Goal: Task Accomplishment & Management: Manage account settings

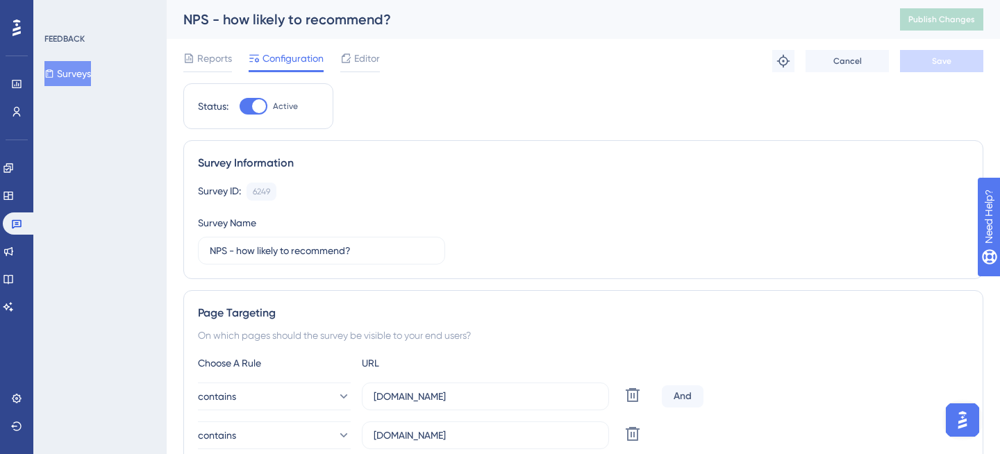
click at [82, 65] on button "Surveys" at bounding box center [67, 73] width 47 height 25
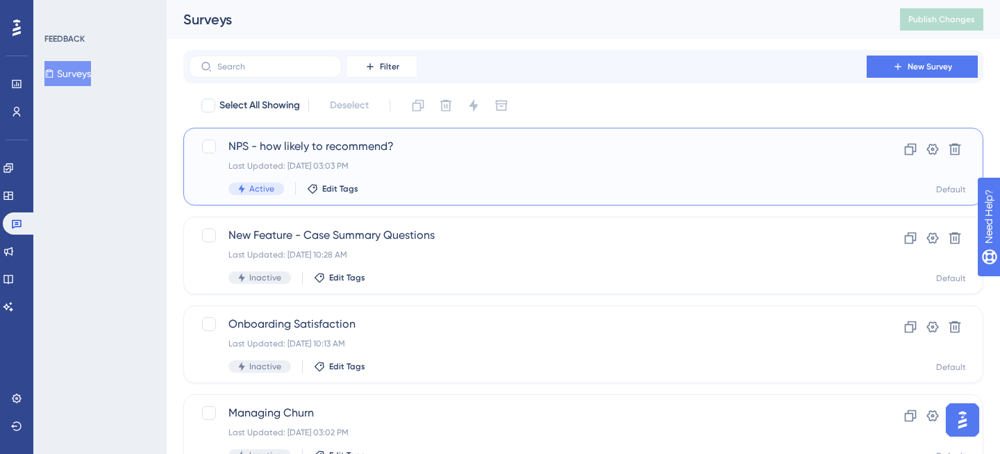
click at [429, 165] on div "Last Updated: [DATE] 03:03 PM" at bounding box center [528, 165] width 599 height 11
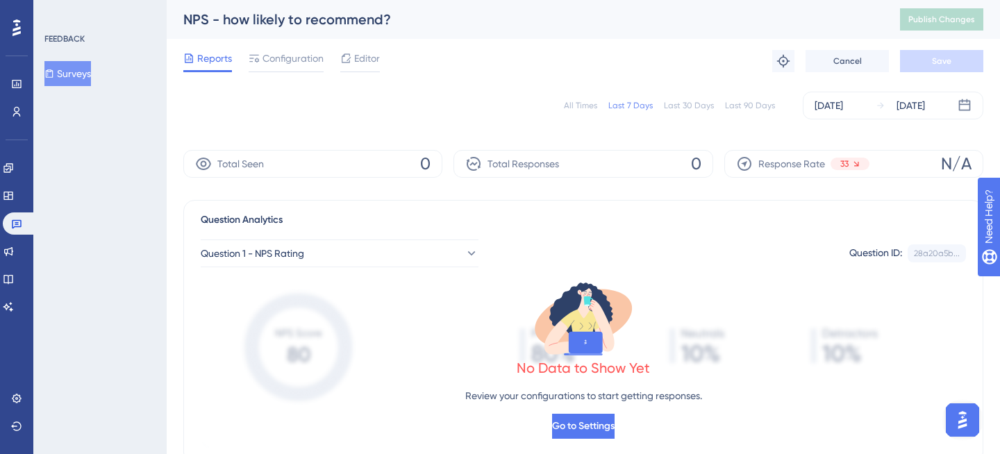
click at [682, 108] on div "Last 30 Days" at bounding box center [689, 105] width 50 height 11
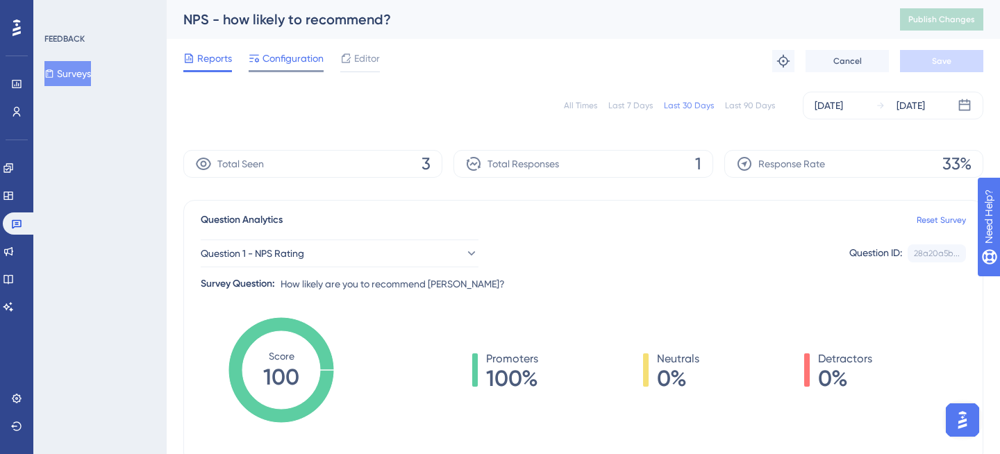
click at [279, 59] on span "Configuration" at bounding box center [293, 58] width 61 height 17
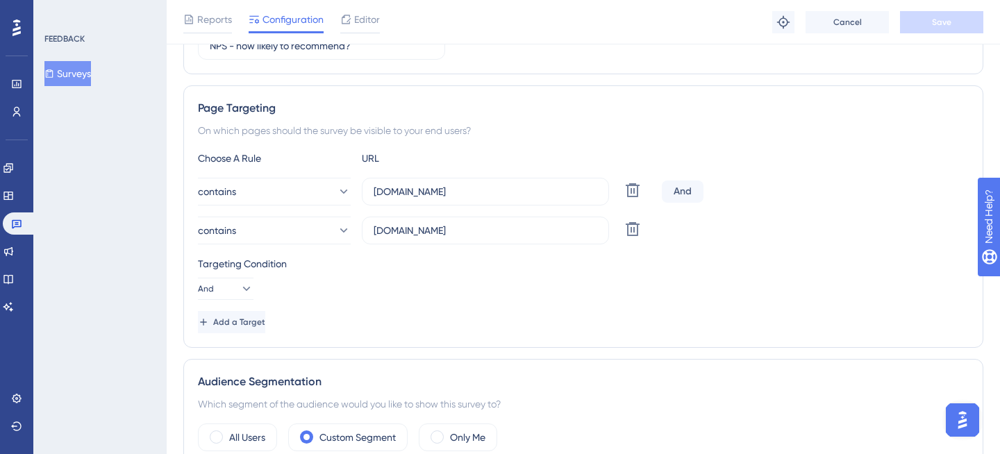
scroll to position [210, 0]
click at [493, 233] on input "[DOMAIN_NAME]" at bounding box center [486, 231] width 224 height 15
click at [940, 26] on span "Save" at bounding box center [941, 22] width 19 height 11
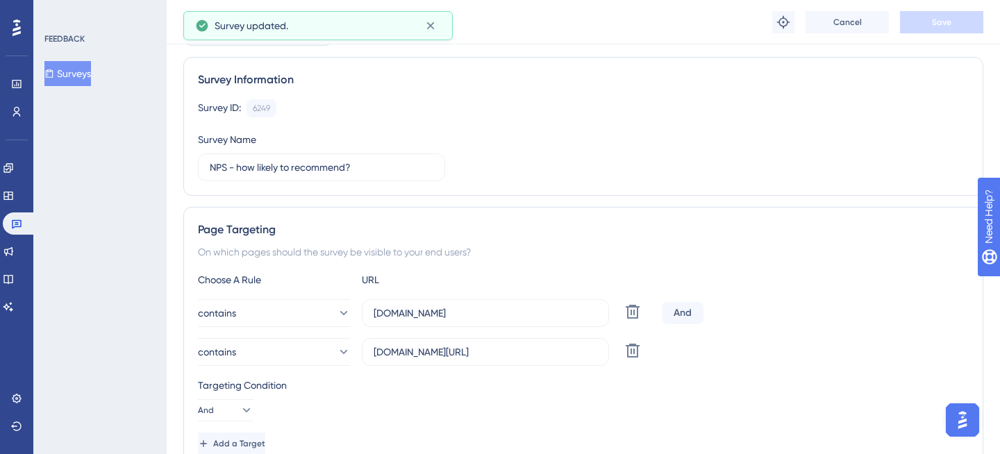
scroll to position [0, 0]
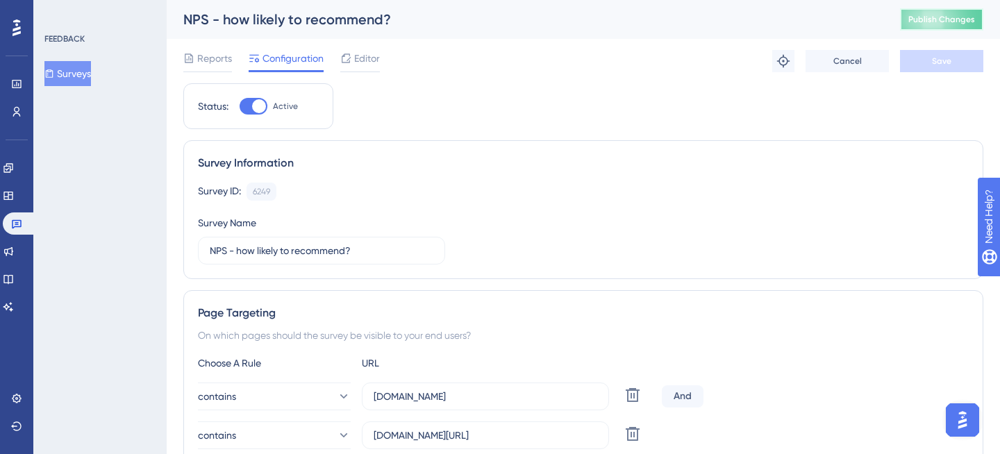
click at [925, 21] on span "Publish Changes" at bounding box center [942, 19] width 67 height 11
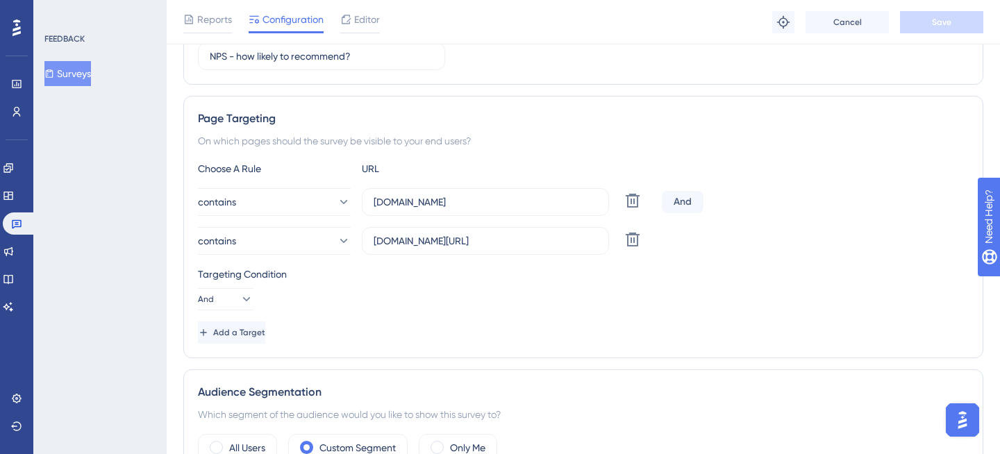
scroll to position [199, 0]
click at [493, 237] on input "[DOMAIN_NAME][URL]" at bounding box center [486, 241] width 224 height 15
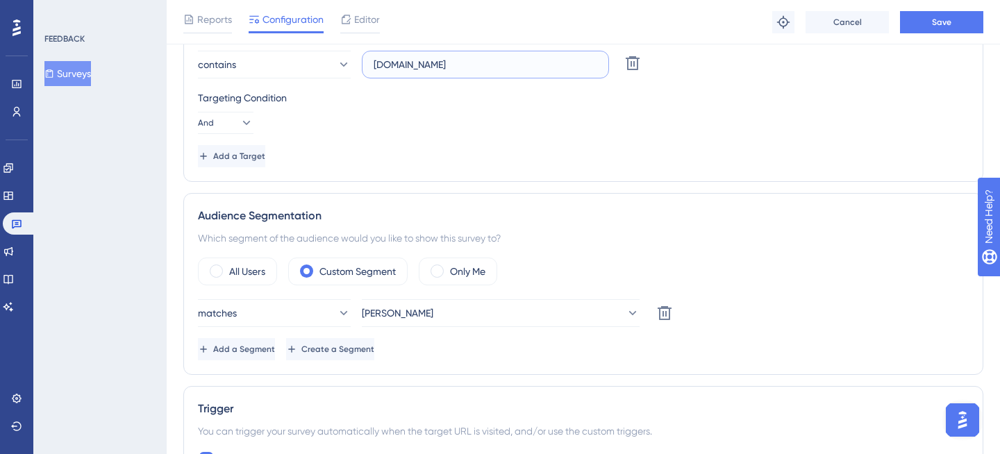
scroll to position [383, 0]
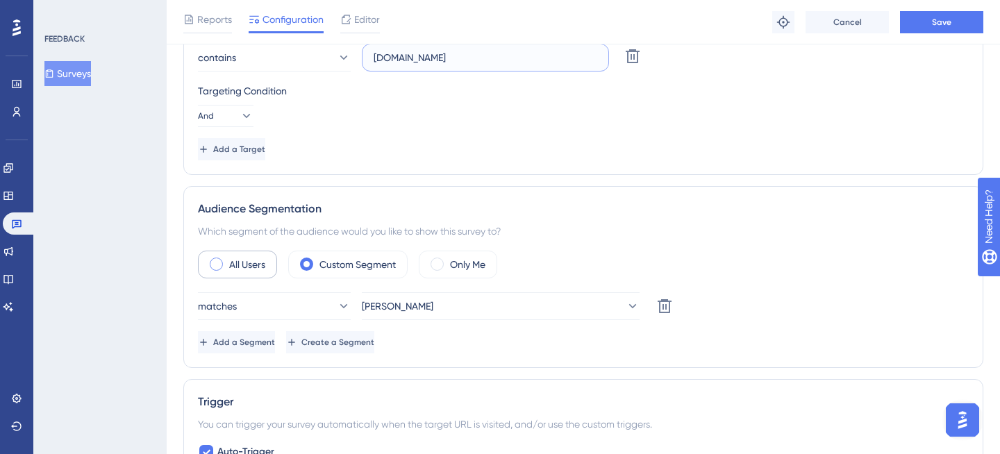
type input "[DOMAIN_NAME]"
click at [221, 265] on span at bounding box center [216, 264] width 13 height 13
click at [227, 260] on input "radio" at bounding box center [227, 260] width 0 height 0
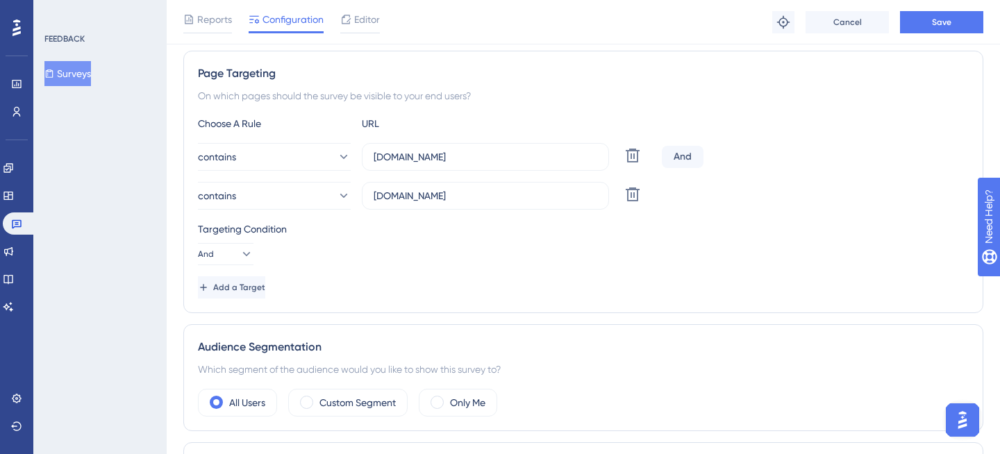
scroll to position [241, 0]
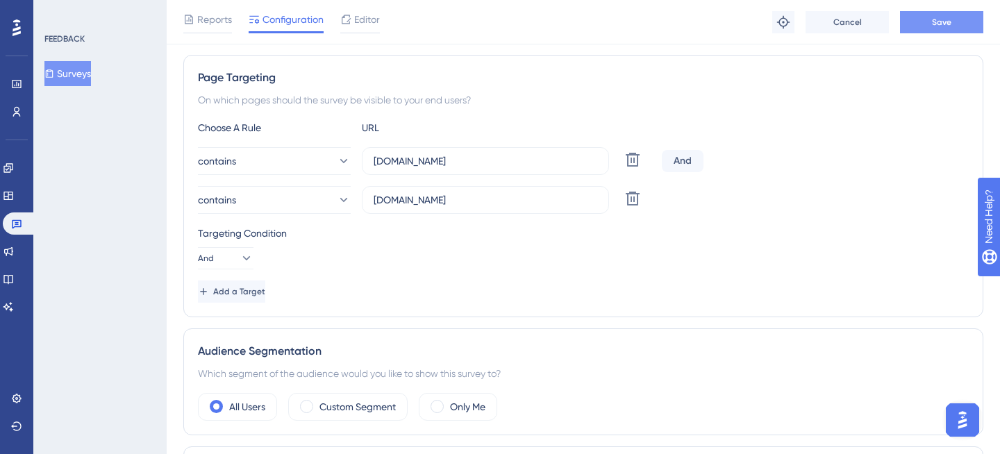
click at [941, 24] on span "Save" at bounding box center [941, 22] width 19 height 11
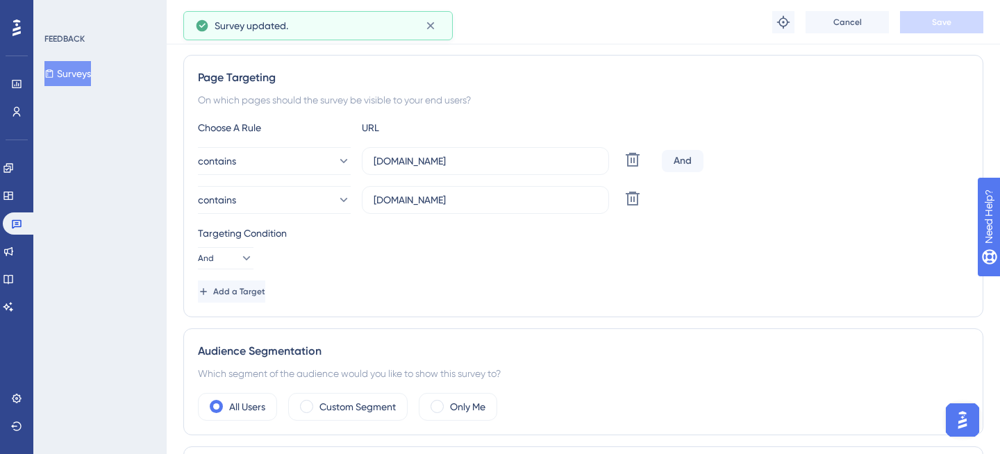
scroll to position [0, 0]
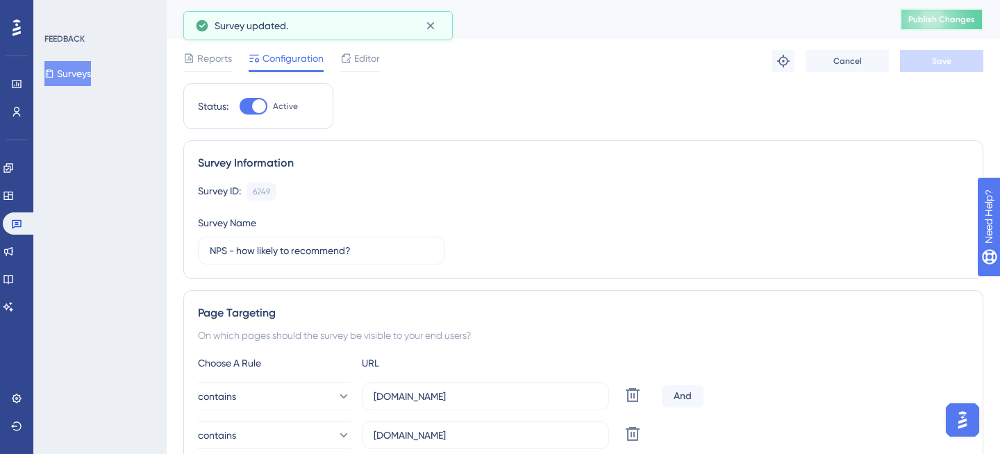
click at [941, 24] on span "Publish Changes" at bounding box center [942, 19] width 67 height 11
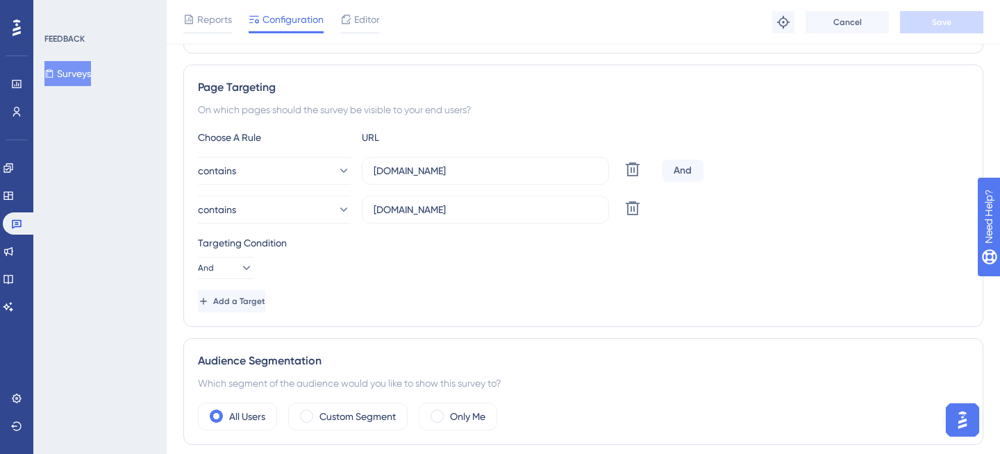
scroll to position [232, 0]
click at [240, 262] on icon at bounding box center [246, 268] width 14 height 14
click at [336, 252] on div "Targeting Condition And And And Or Or" at bounding box center [583, 256] width 771 height 44
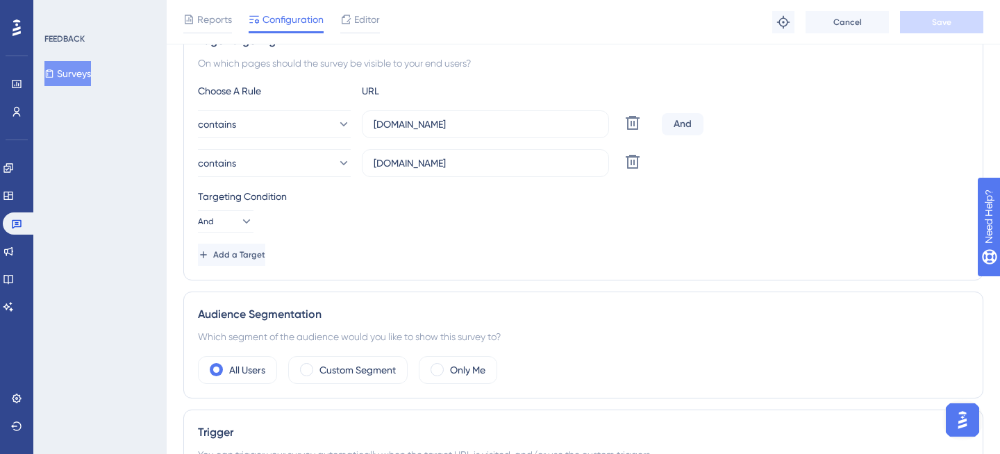
scroll to position [279, 0]
click at [631, 119] on icon at bounding box center [633, 122] width 17 height 17
type input "[DOMAIN_NAME]"
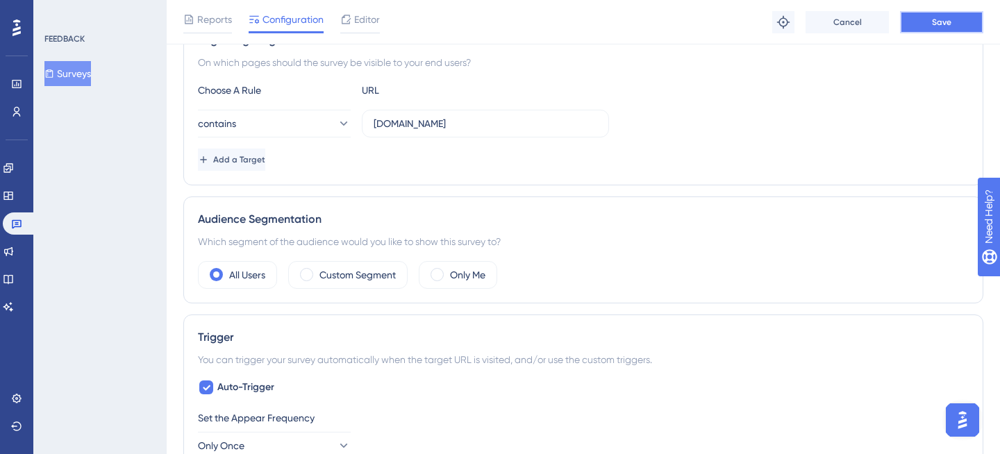
click at [921, 22] on button "Save" at bounding box center [941, 22] width 83 height 22
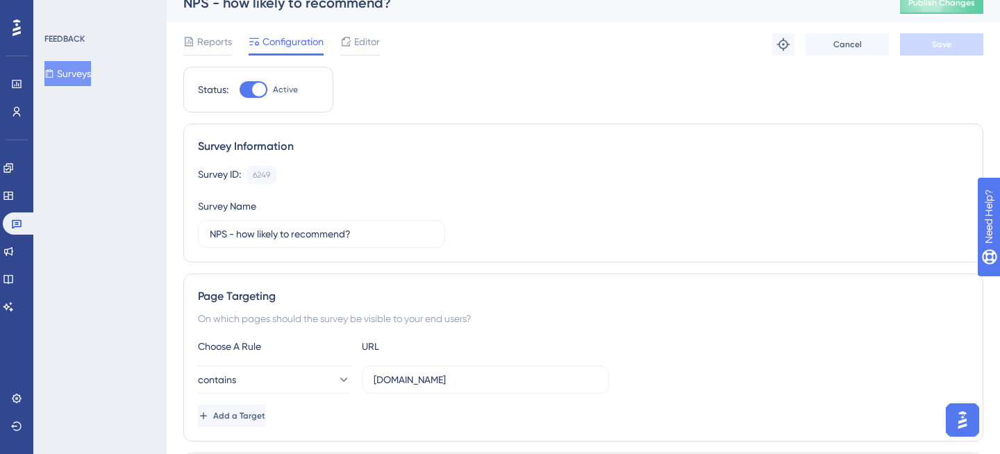
scroll to position [0, 0]
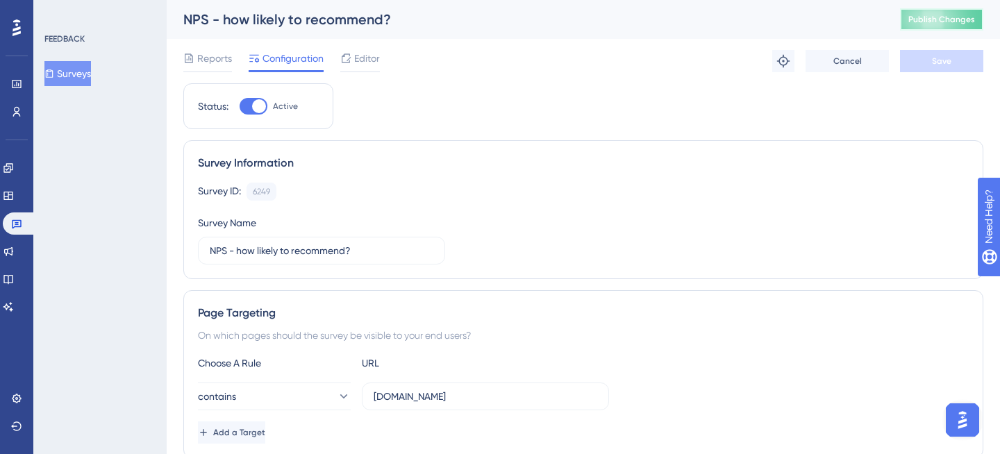
click at [955, 19] on span "Publish Changes" at bounding box center [942, 19] width 67 height 11
